Goal: Transaction & Acquisition: Purchase product/service

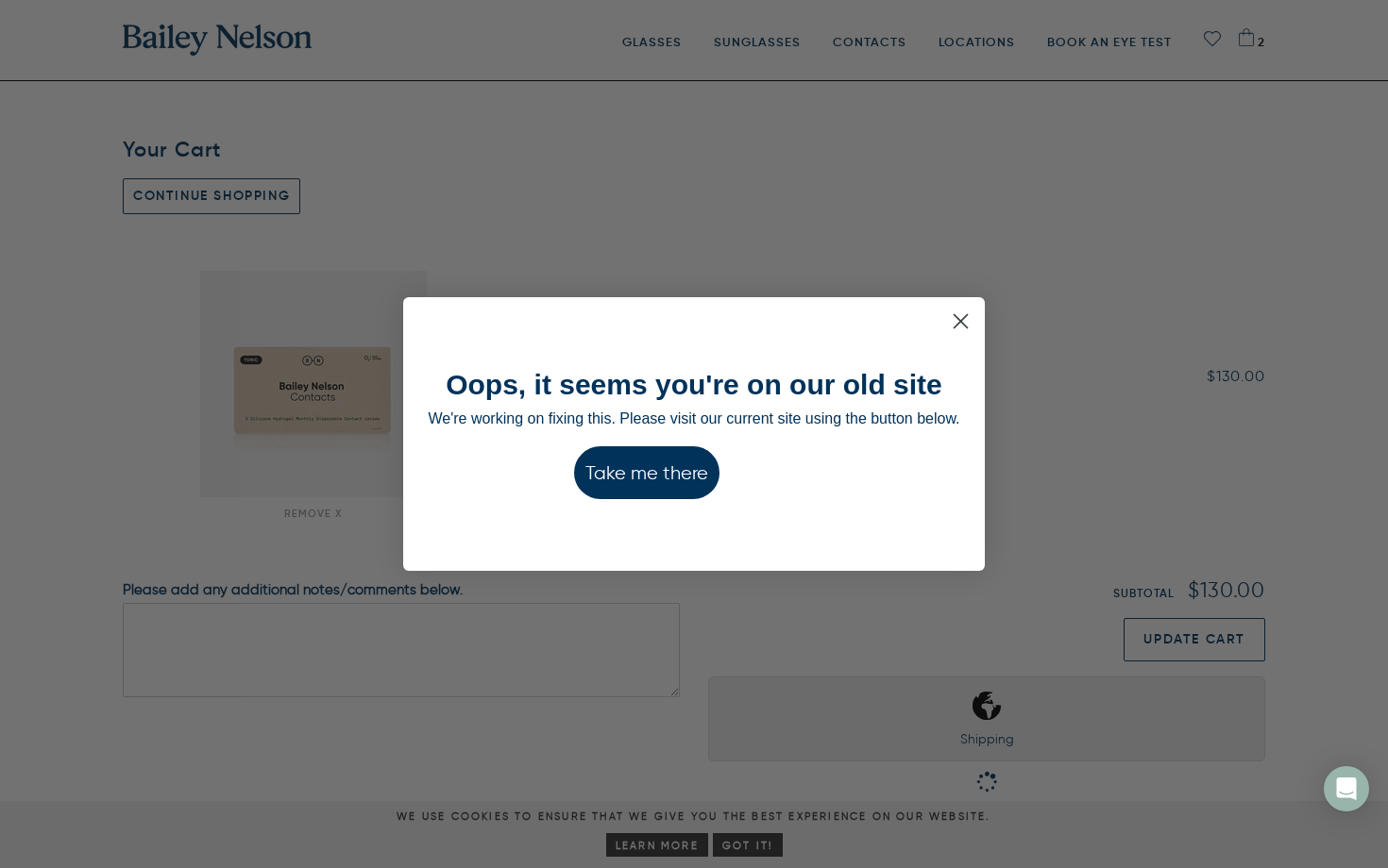
type input "Check Out"
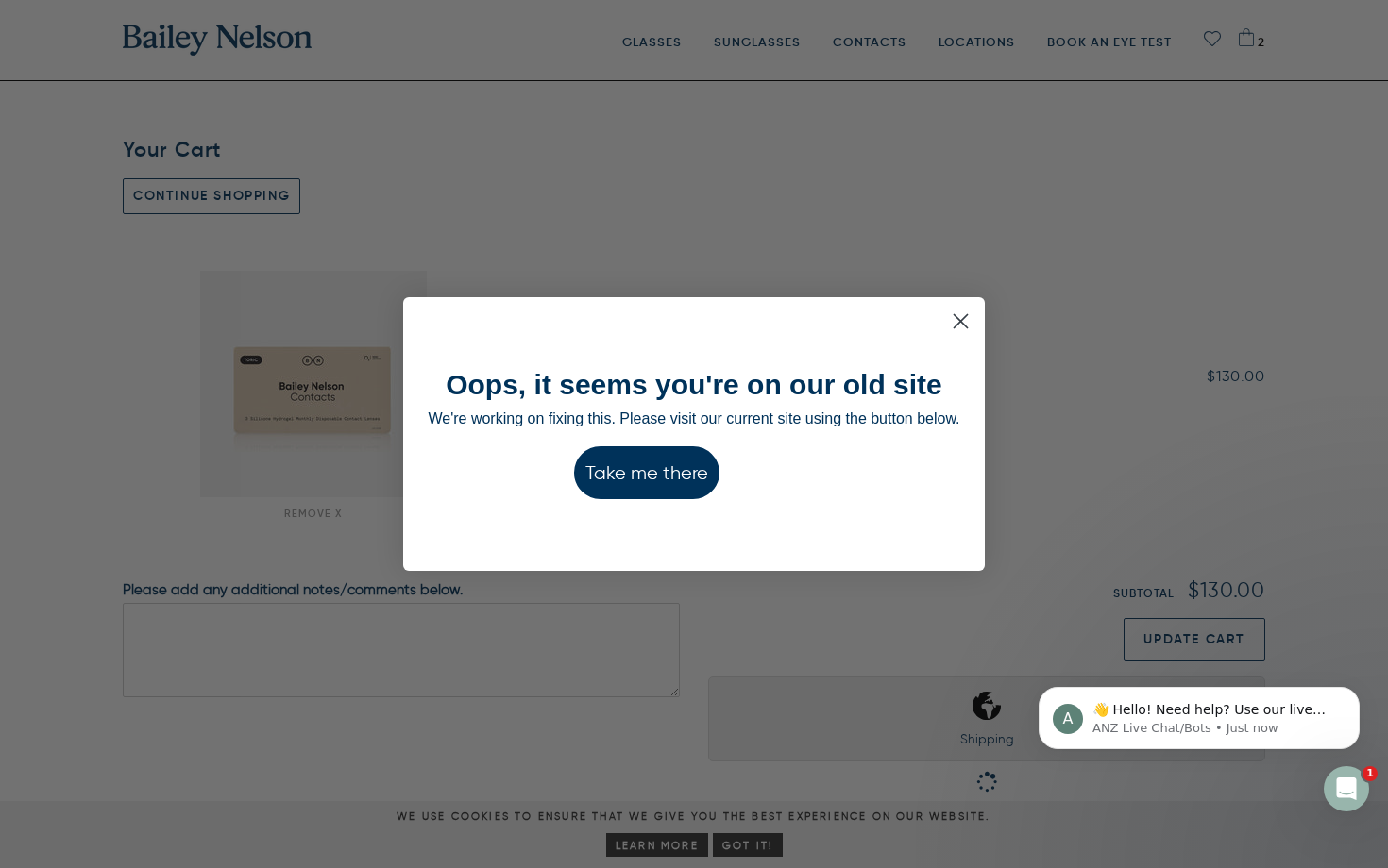
click at [653, 472] on button "Take me there" at bounding box center [647, 472] width 146 height 53
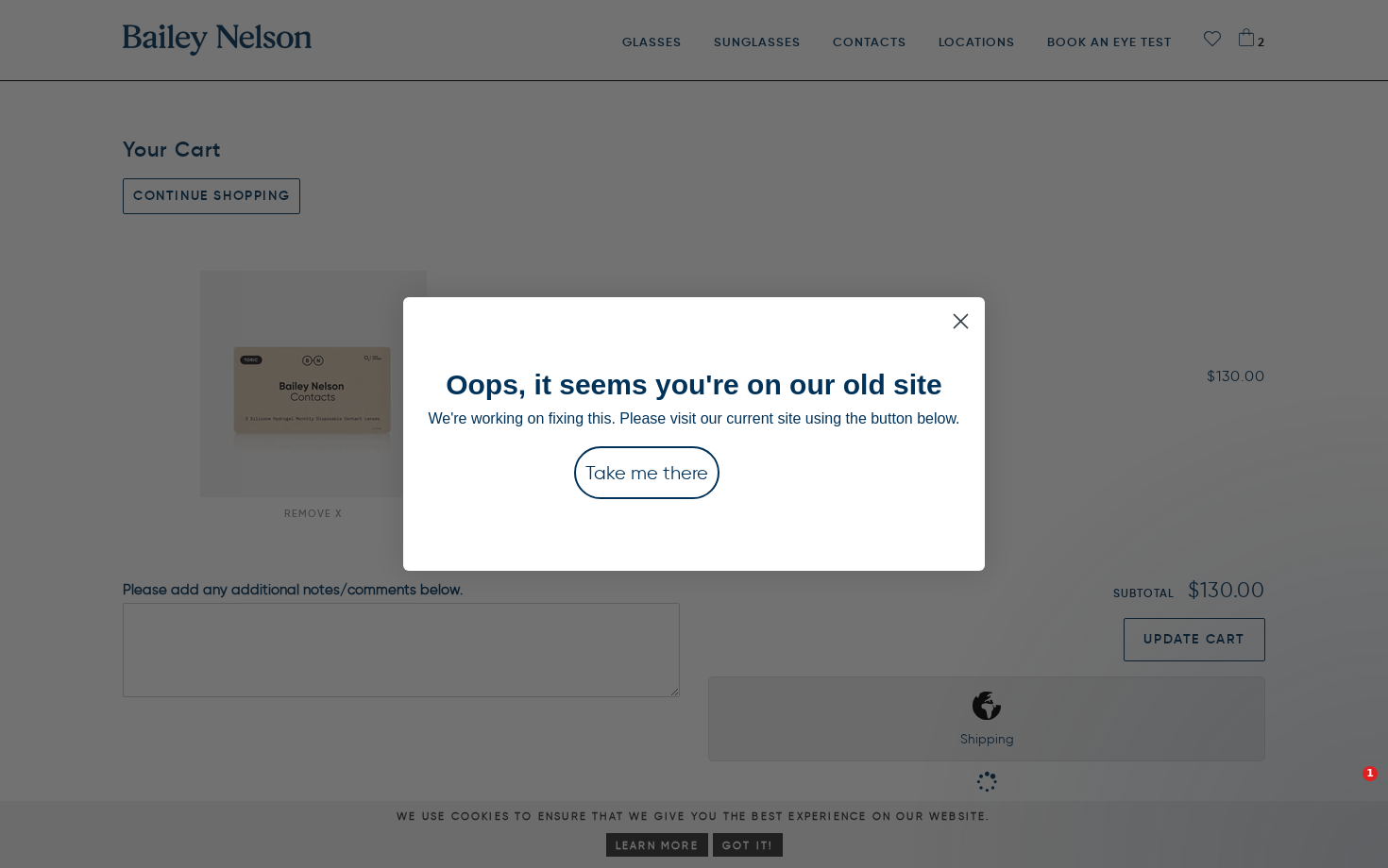
type input "Check Out"
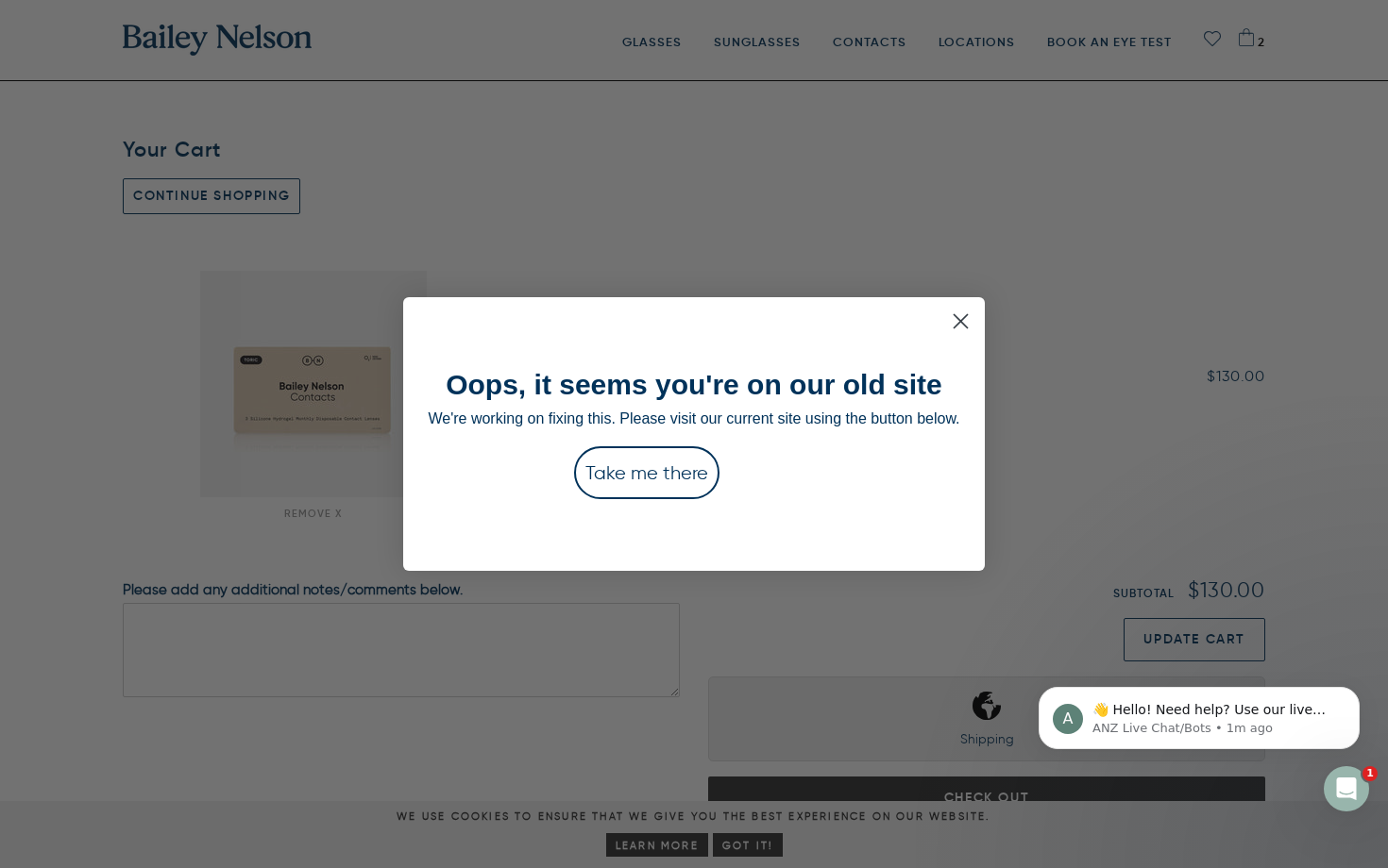
click at [967, 317] on circle "Close dialog" at bounding box center [959, 320] width 31 height 31
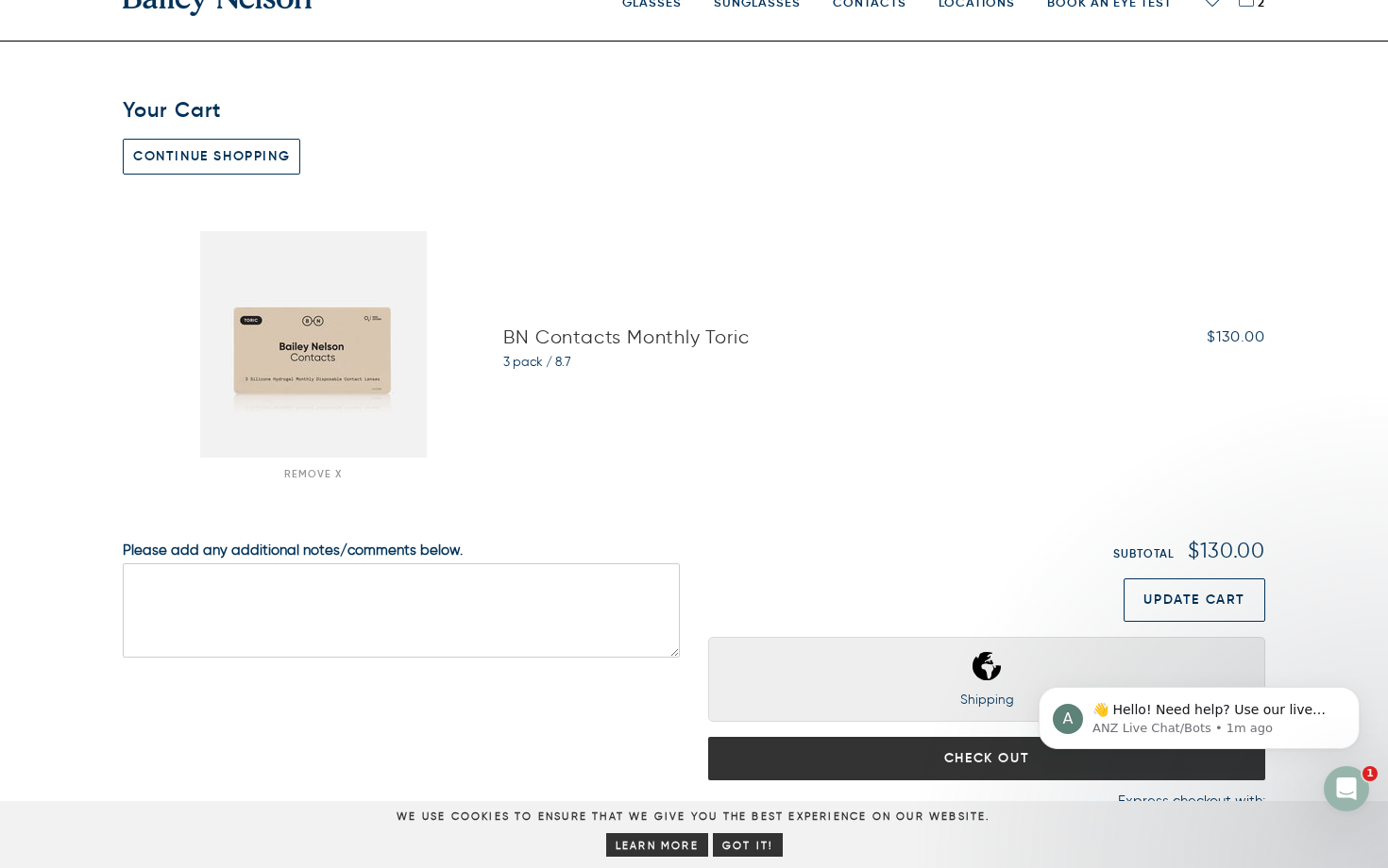
scroll to position [41, 0]
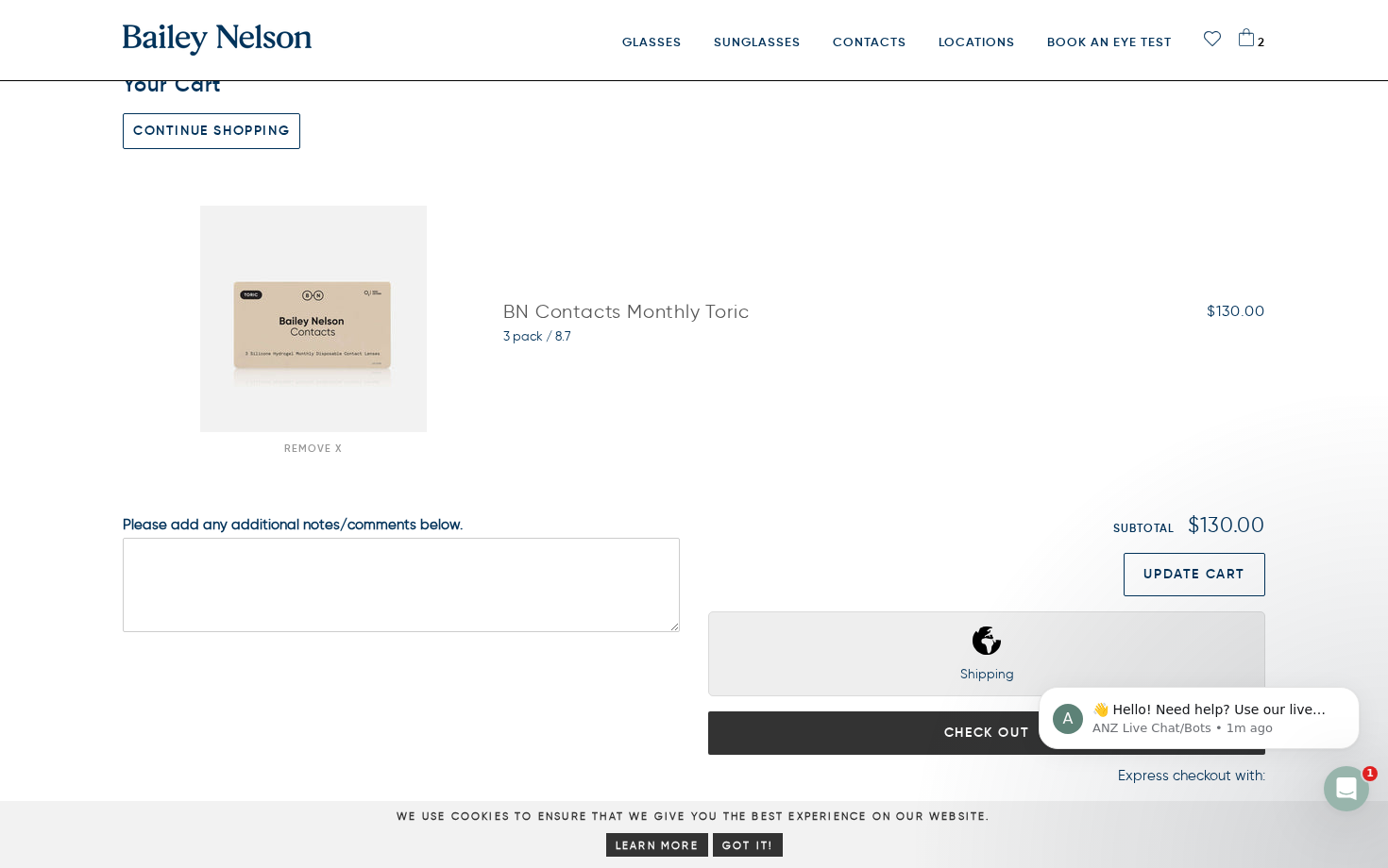
click at [560, 312] on link "BN Contacts Monthly Toric" at bounding box center [625, 311] width 245 height 23
